Goal: Information Seeking & Learning: Learn about a topic

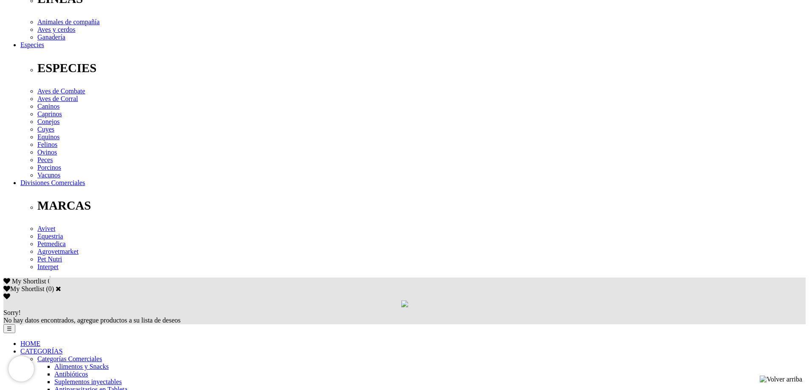
scroll to position [297, 0]
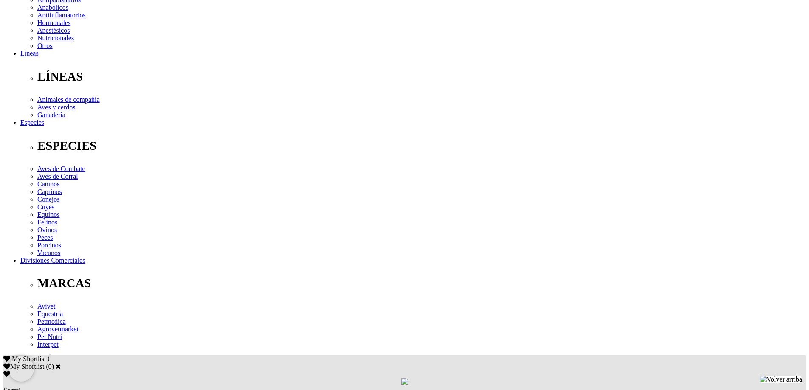
scroll to position [170, 0]
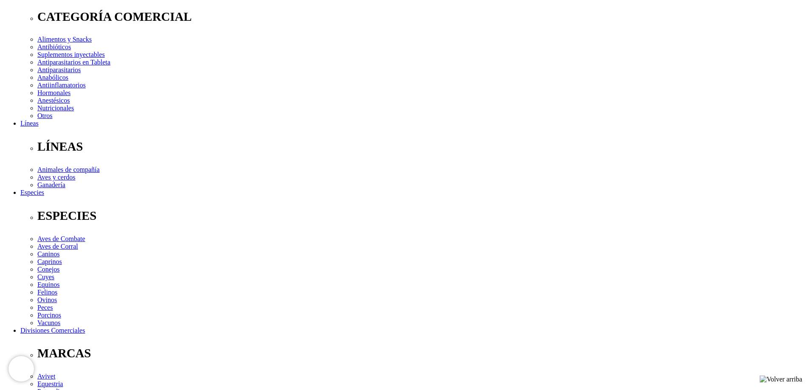
scroll to position [340, 0]
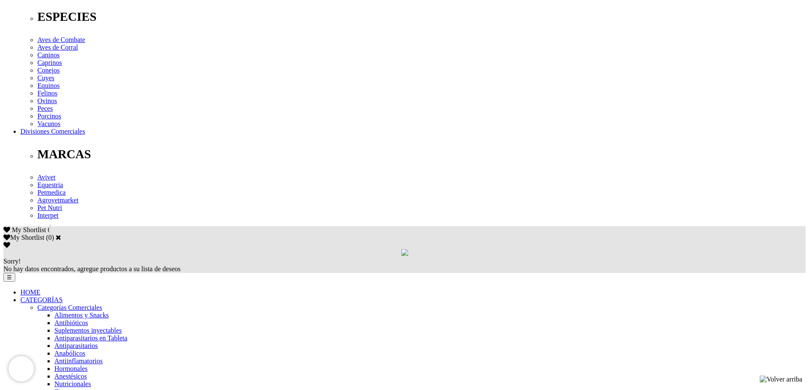
drag, startPoint x: 201, startPoint y: 125, endPoint x: 231, endPoint y: 126, distance: 30.2
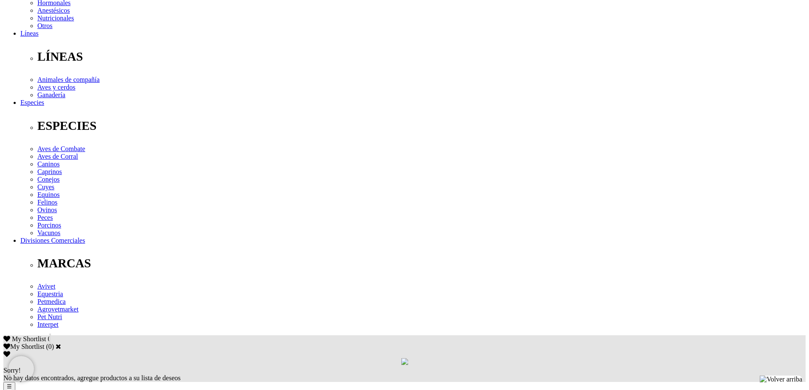
scroll to position [170, 0]
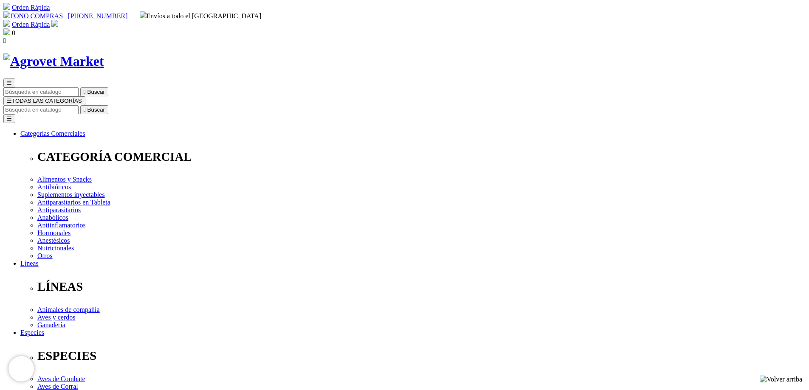
scroll to position [0, 0]
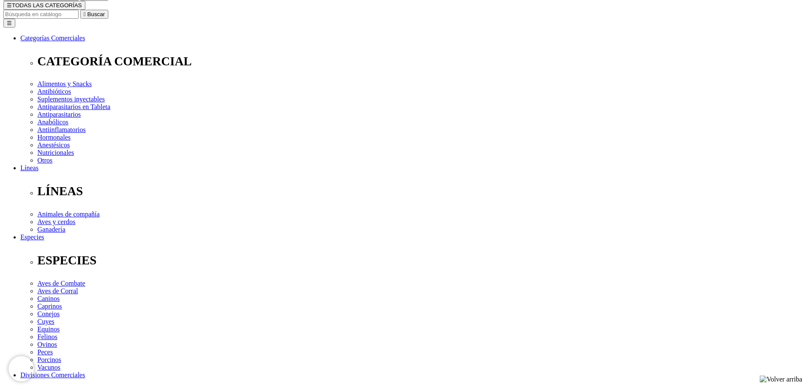
scroll to position [127, 0]
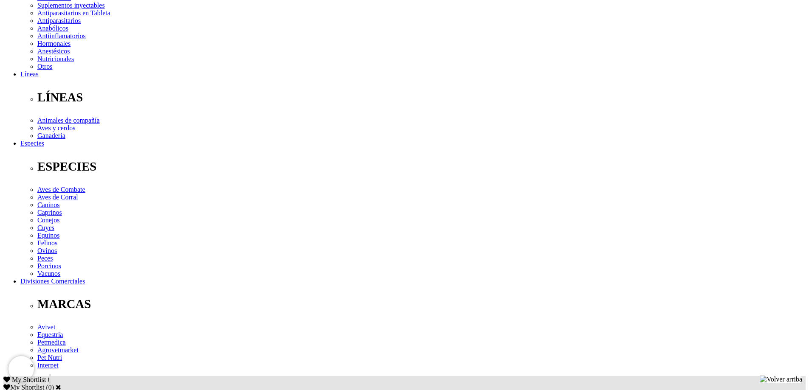
scroll to position [212, 0]
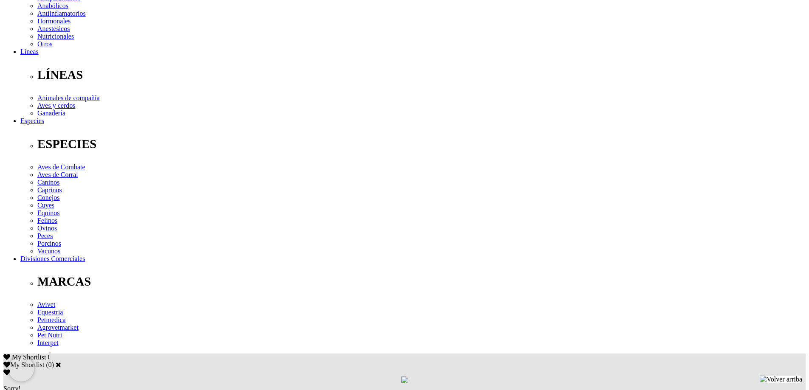
drag, startPoint x: 93, startPoint y: 264, endPoint x: 99, endPoint y: 263, distance: 6.4
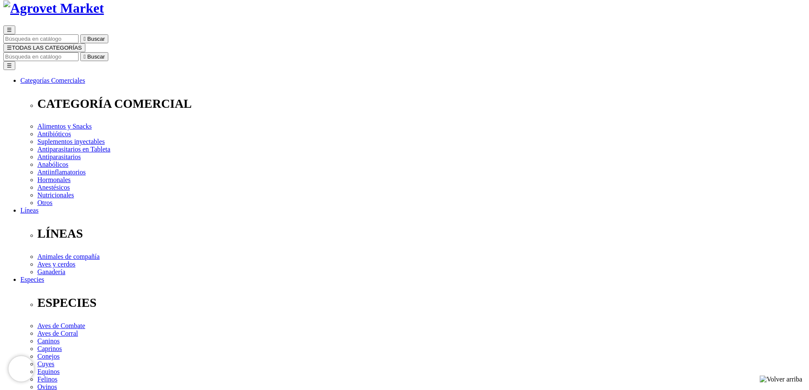
scroll to position [255, 0]
